Goal: Find specific page/section: Find specific page/section

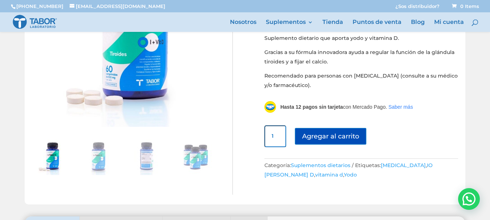
scroll to position [176, 0]
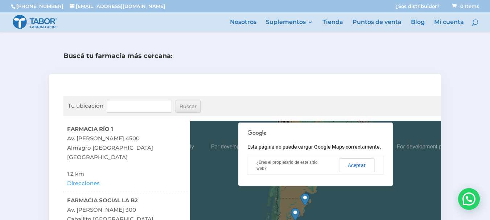
scroll to position [36, 0]
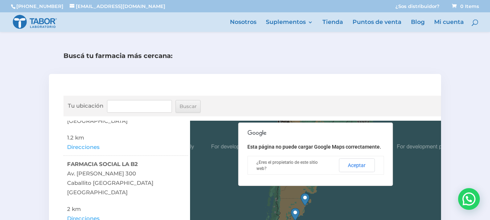
click at [85, 146] on link "Direcciones" at bounding box center [83, 147] width 33 height 9
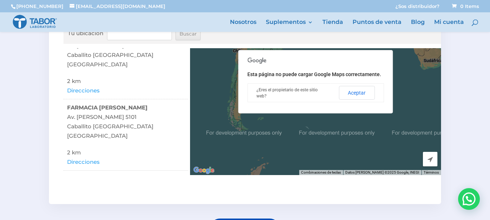
scroll to position [109, 0]
